Goal: Find specific page/section: Find specific page/section

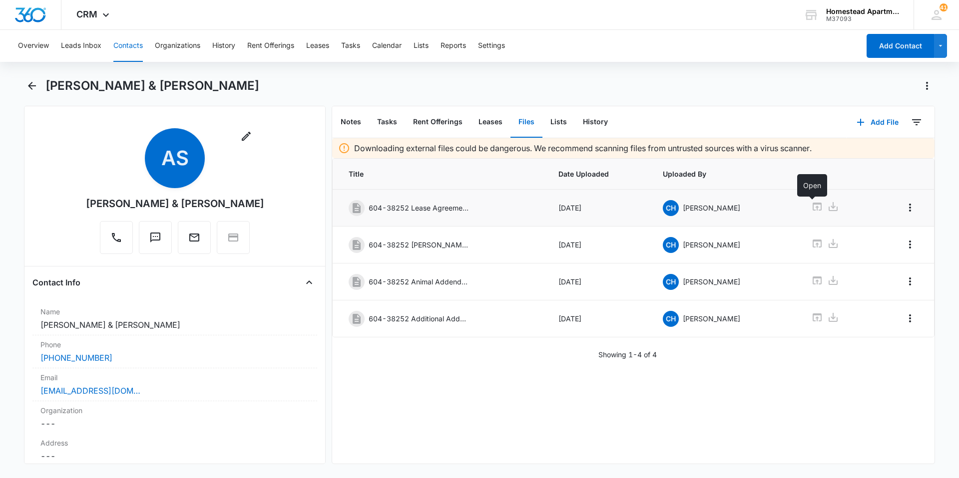
click at [811, 208] on icon at bounding box center [817, 207] width 12 height 12
click at [34, 86] on icon "Back" at bounding box center [32, 86] width 8 height 8
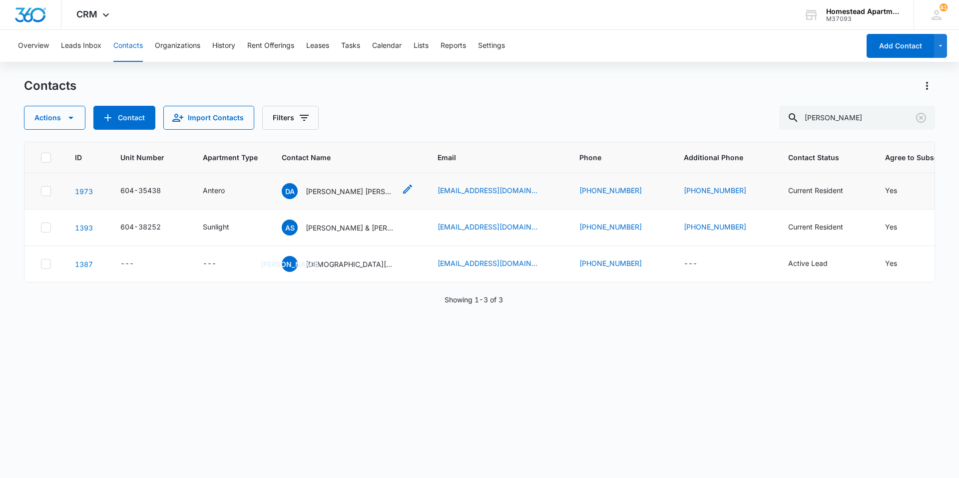
click at [327, 194] on p "[PERSON_NAME] [PERSON_NAME] [PERSON_NAME]" at bounding box center [351, 191] width 90 height 10
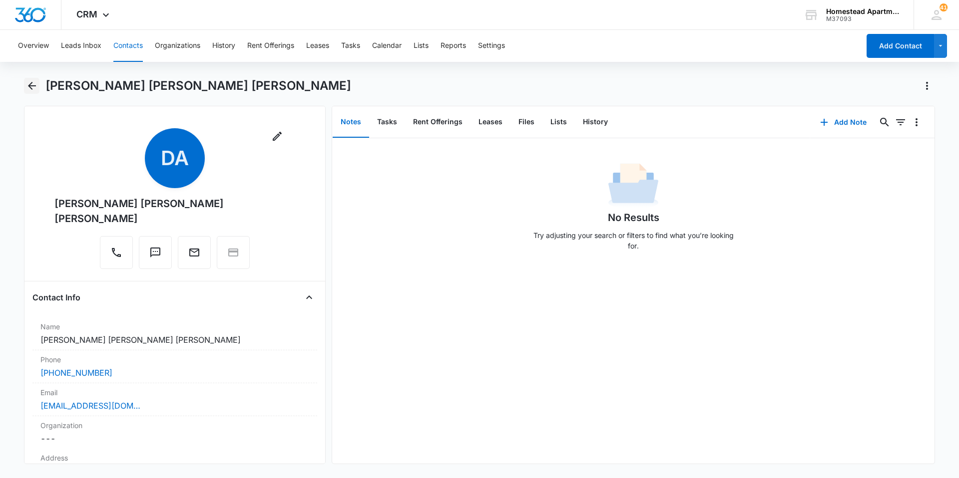
click at [29, 90] on icon "Back" at bounding box center [32, 86] width 12 height 12
